Goal: Task Accomplishment & Management: Use online tool/utility

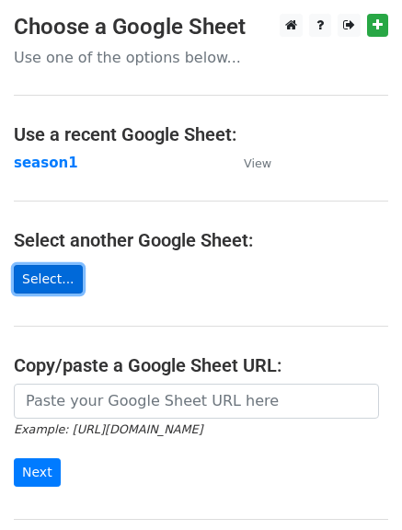
click at [45, 284] on link "Select..." at bounding box center [48, 279] width 69 height 29
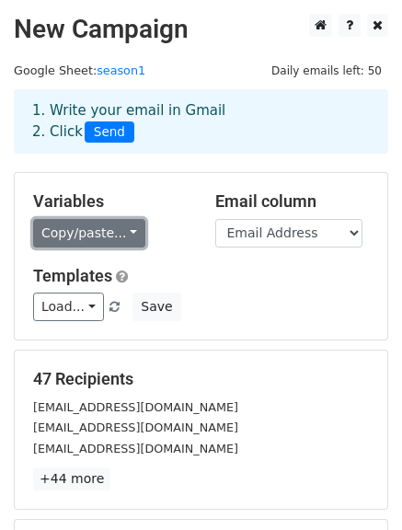
click at [97, 229] on link "Copy/paste..." at bounding box center [89, 233] width 112 height 29
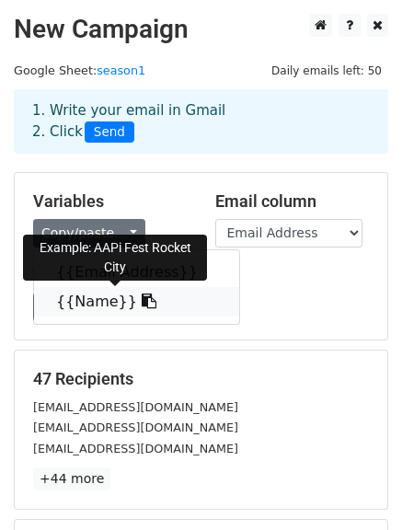
click at [137, 308] on span at bounding box center [146, 301] width 19 height 17
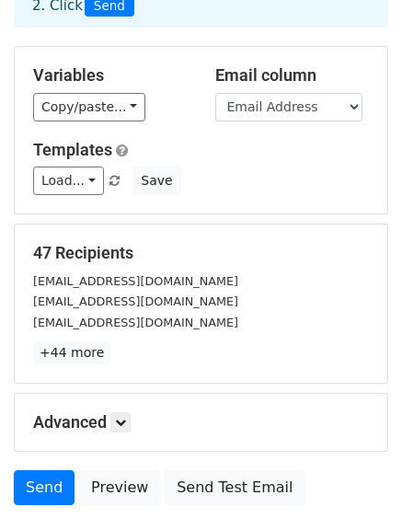
scroll to position [258, 0]
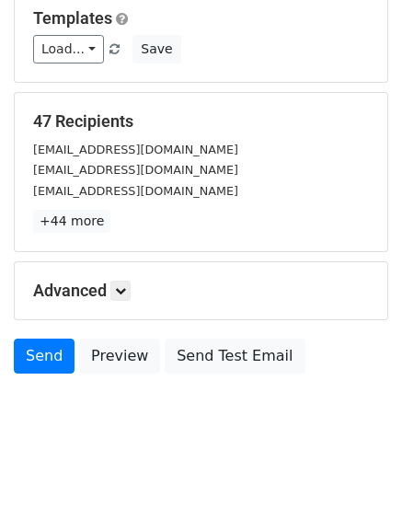
click at [137, 299] on h5 "Advanced" at bounding box center [201, 291] width 336 height 20
click at [126, 292] on icon at bounding box center [120, 290] width 11 height 11
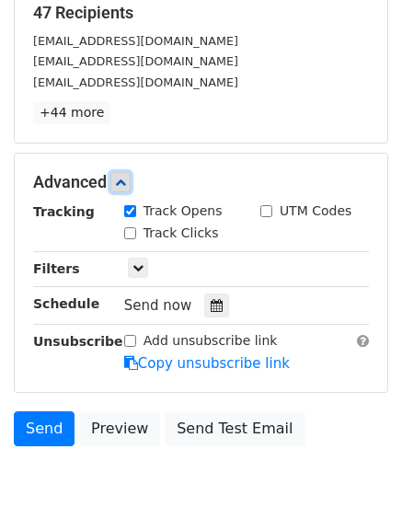
scroll to position [444, 0]
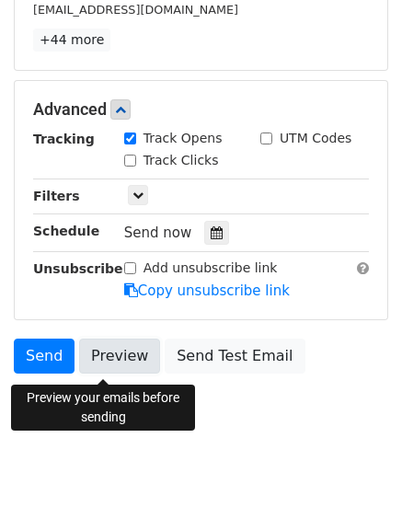
click at [97, 356] on link "Preview" at bounding box center [119, 356] width 81 height 35
